Goal: Find specific page/section: Find specific page/section

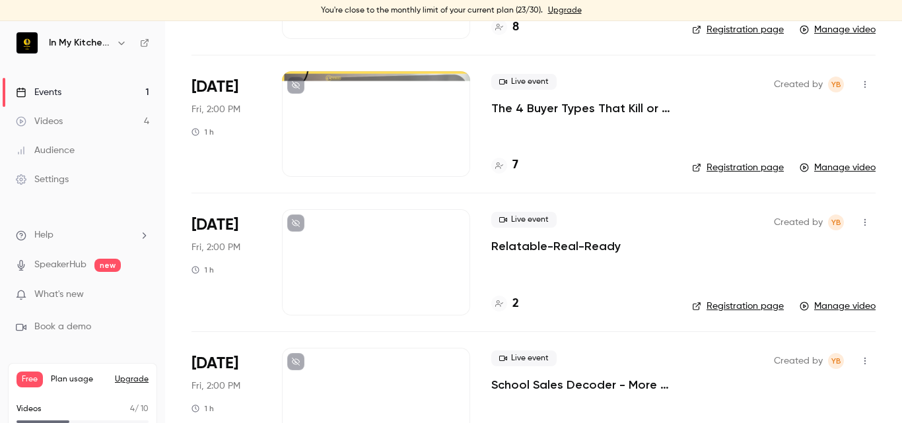
scroll to position [485, 0]
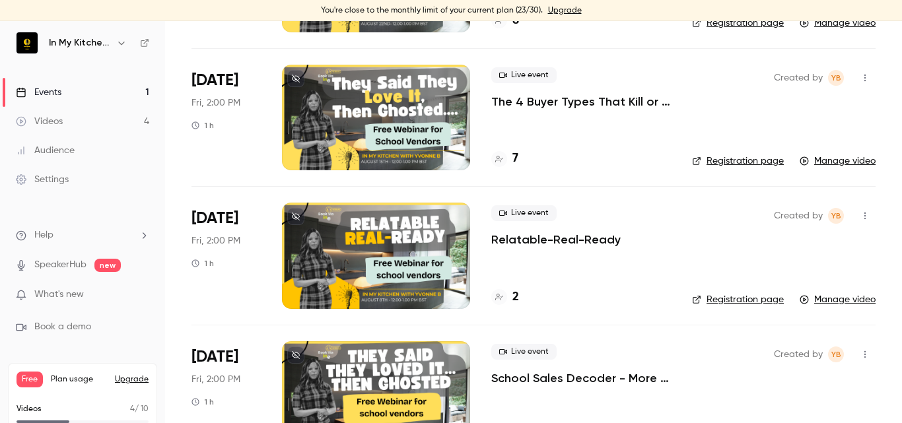
click at [71, 294] on span "What's new" at bounding box center [59, 295] width 50 height 14
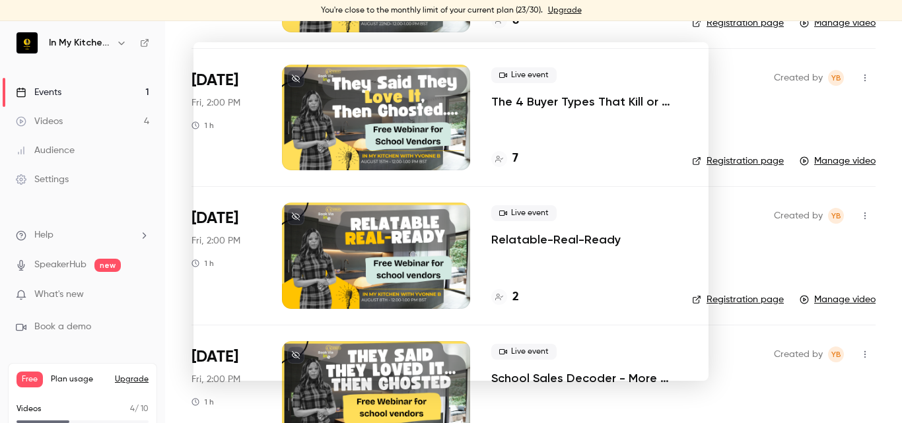
click at [81, 201] on div at bounding box center [451, 211] width 902 height 423
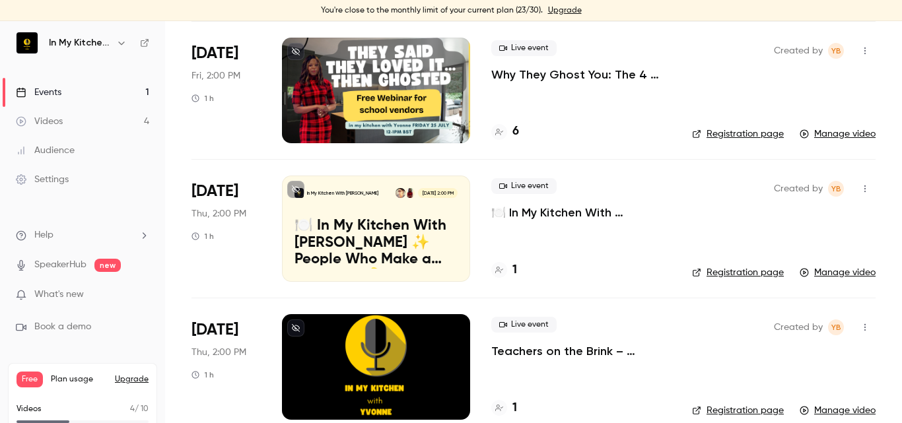
scroll to position [947, 0]
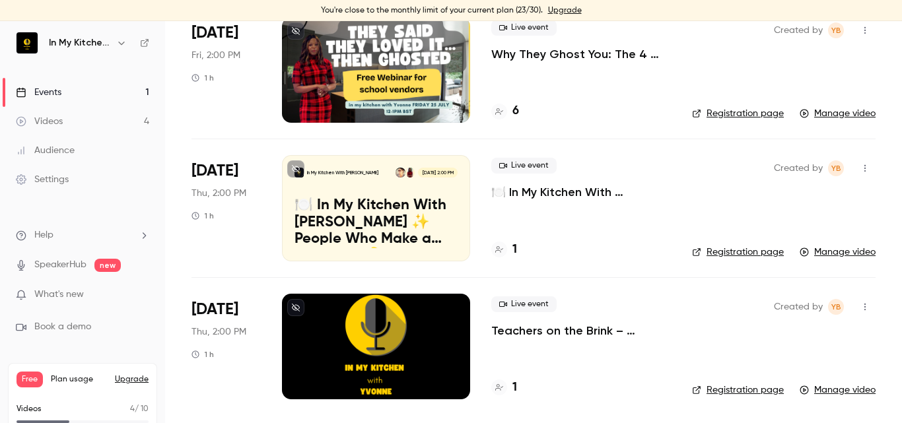
click at [425, 341] on div at bounding box center [376, 347] width 188 height 106
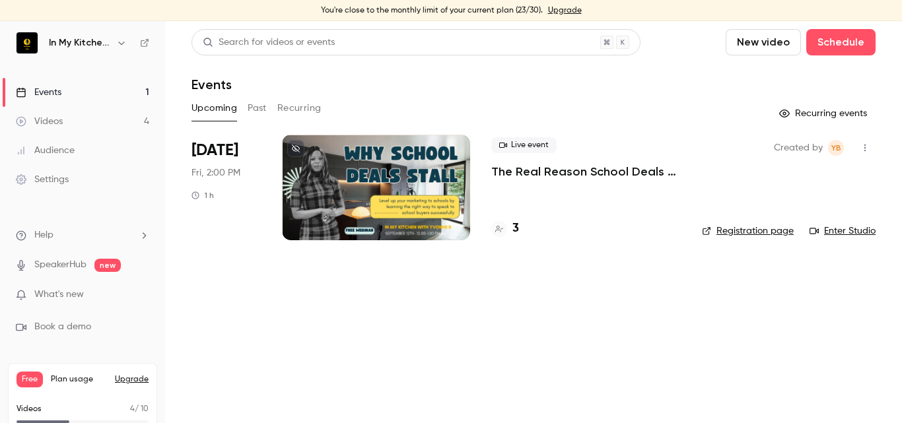
click at [336, 109] on div "Upcoming Past Recurring" at bounding box center [533, 108] width 684 height 21
click at [264, 107] on button "Past" at bounding box center [257, 108] width 19 height 21
